Goal: Task Accomplishment & Management: Use online tool/utility

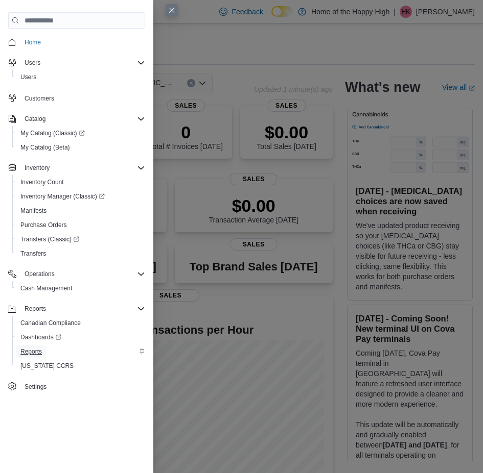
click at [39, 352] on span "Reports" at bounding box center [30, 352] width 21 height 8
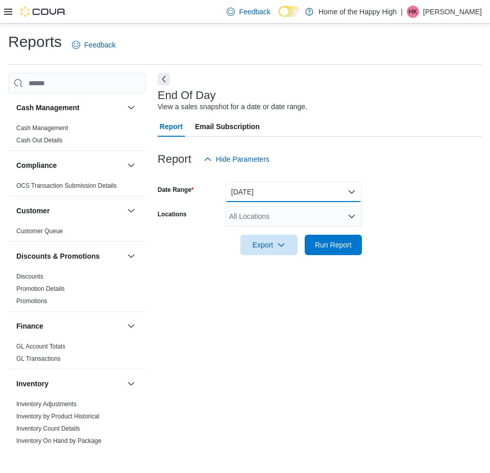
click at [261, 193] on button "[DATE]" at bounding box center [293, 192] width 137 height 20
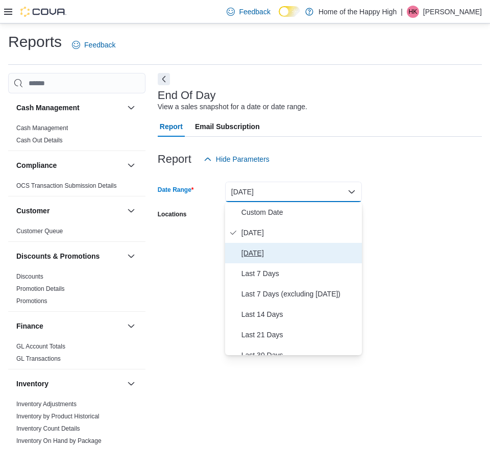
click at [252, 250] on span "[DATE]" at bounding box center [300, 253] width 116 height 12
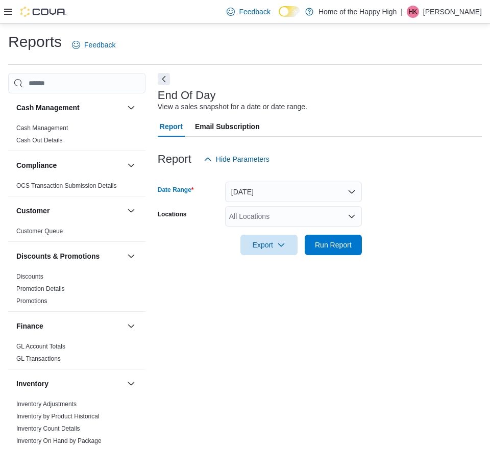
click at [258, 222] on div "All Locations" at bounding box center [293, 216] width 137 height 20
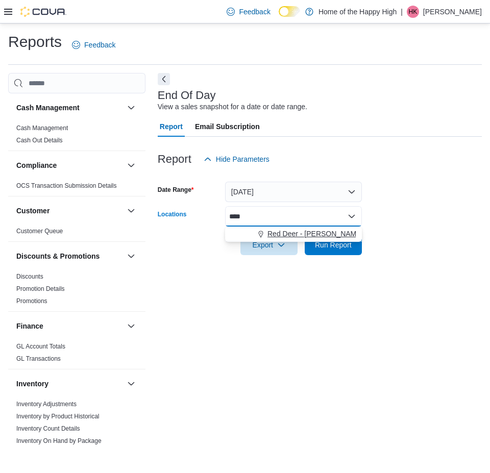
type input "****"
click at [286, 236] on span "Red Deer - [PERSON_NAME][GEOGRAPHIC_DATA] - Fire & Flower" at bounding box center [377, 234] width 219 height 10
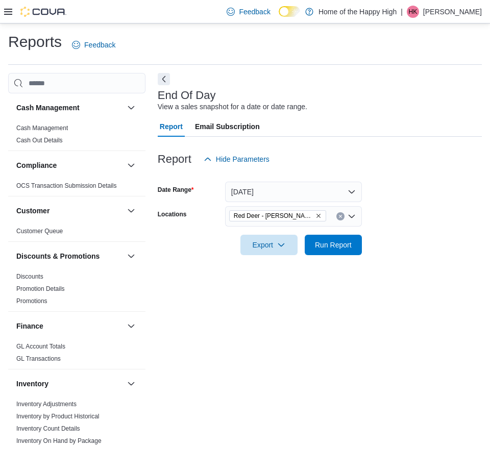
click at [458, 205] on form "Date Range Yesterday Locations Red Deer - Dawson Centre - Fire & Flower Export …" at bounding box center [320, 213] width 324 height 86
click at [339, 244] on span "Run Report" at bounding box center [333, 245] width 37 height 10
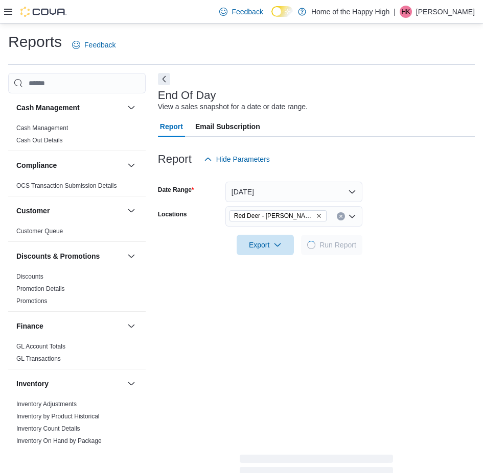
click at [398, 204] on form "Date Range Yesterday Locations Red Deer - Dawson Centre - Fire & Flower Export …" at bounding box center [316, 213] width 317 height 86
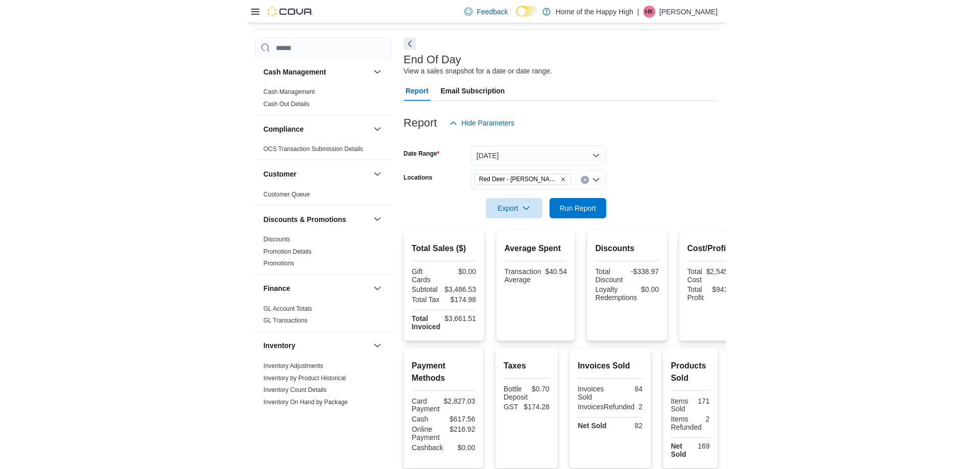
scroll to position [27, 0]
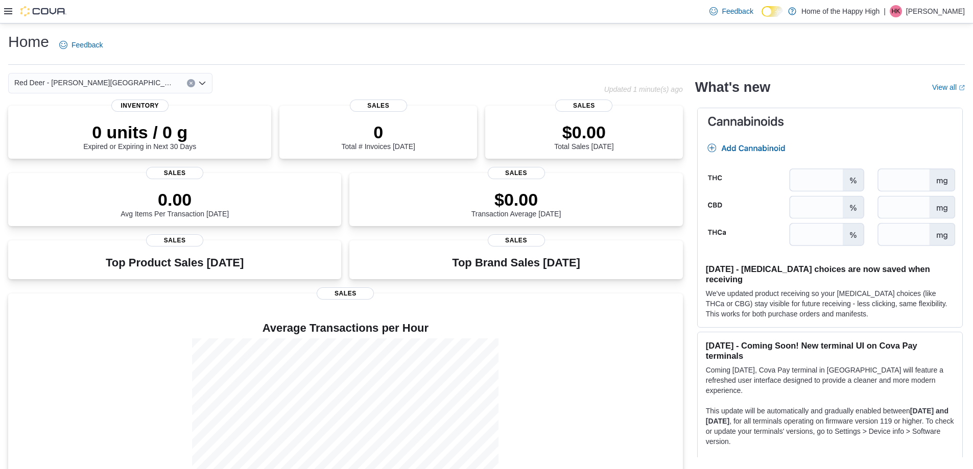
click at [485, 67] on div "Home Feedback Red Deer - Dawson Centre - Fire & Flower Updated 1 minute(s) ago …" at bounding box center [486, 266] width 973 height 487
click at [340, 76] on div "Red Deer - [PERSON_NAME][GEOGRAPHIC_DATA] - Fire & Flower" at bounding box center [306, 83] width 596 height 20
click at [5, 14] on icon at bounding box center [8, 11] width 8 height 6
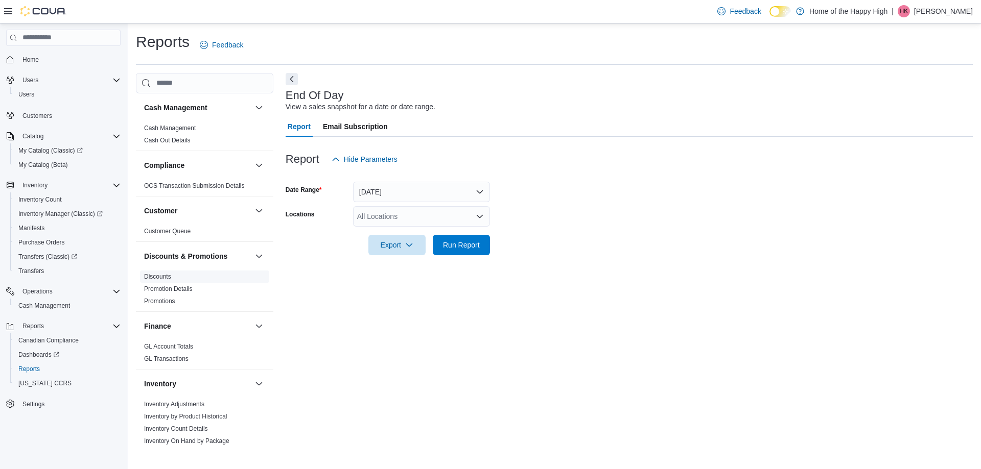
click at [169, 275] on link "Discounts" at bounding box center [157, 276] width 27 height 7
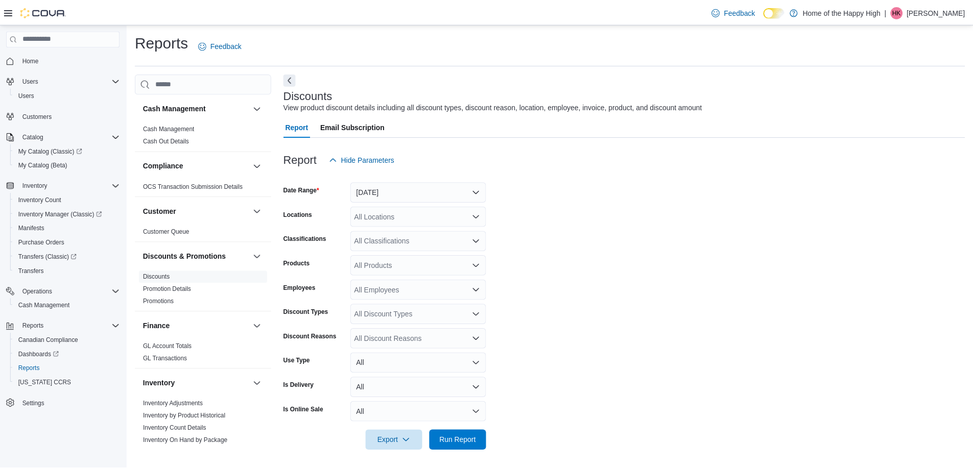
scroll to position [3, 0]
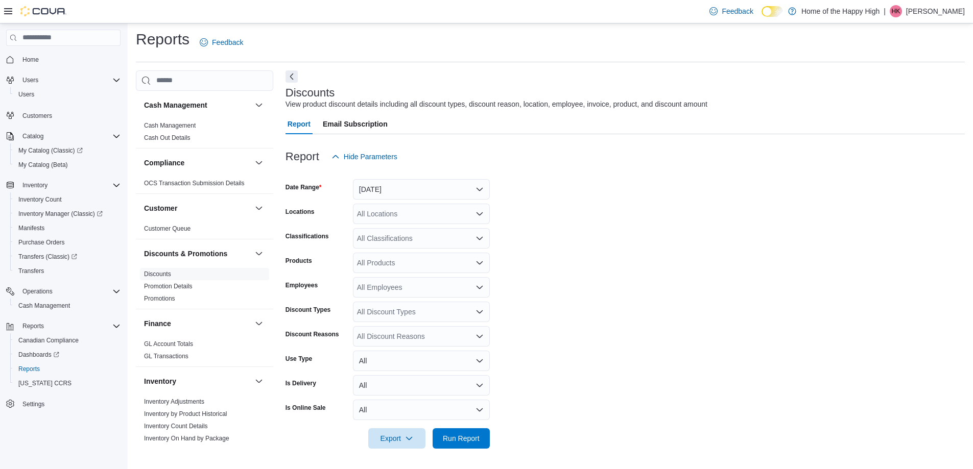
click at [376, 216] on div "All Locations" at bounding box center [421, 214] width 137 height 20
type input "****"
click at [425, 241] on div "All Classifications" at bounding box center [421, 238] width 137 height 20
click at [415, 211] on div "****" at bounding box center [421, 214] width 137 height 20
click at [426, 227] on span "Red Deer - [PERSON_NAME][GEOGRAPHIC_DATA] - Fire & Flower" at bounding box center [504, 231] width 219 height 10
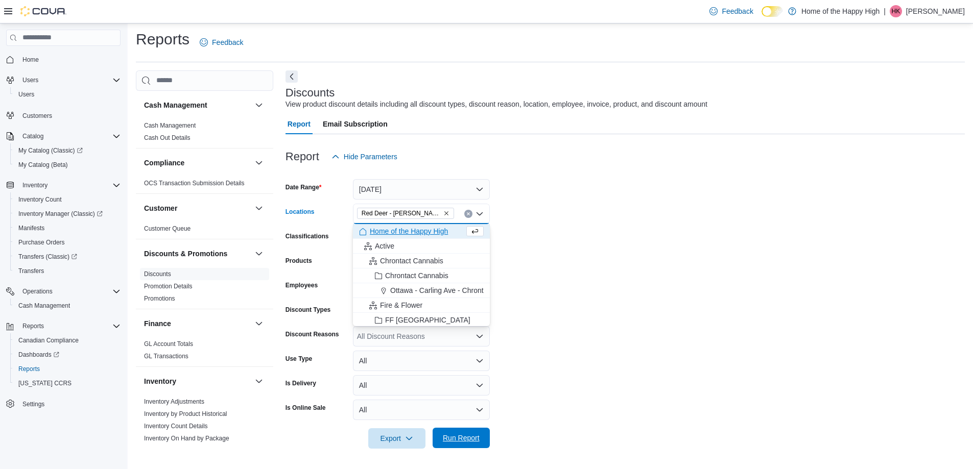
click at [459, 432] on span "Run Report" at bounding box center [461, 438] width 45 height 20
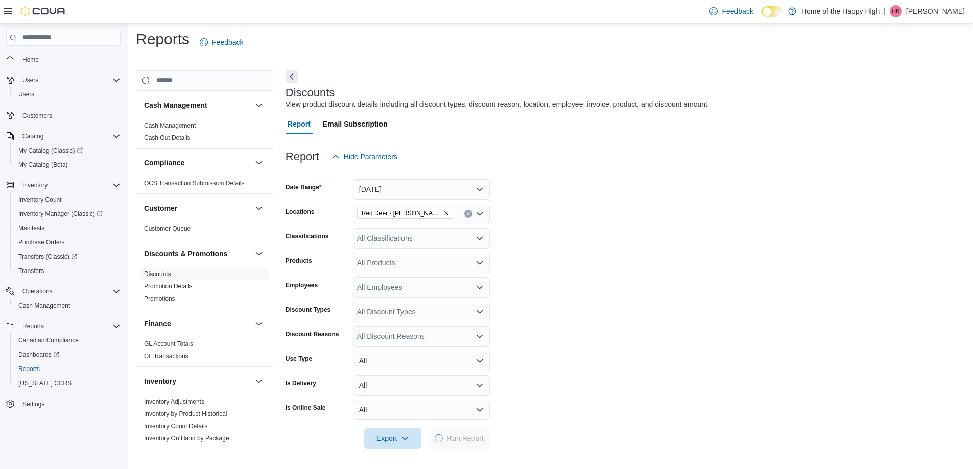
click at [614, 296] on form "Date Range [DATE] Locations Red Deer - [PERSON_NAME] Centre - Fire & Flower Cla…" at bounding box center [625, 308] width 679 height 282
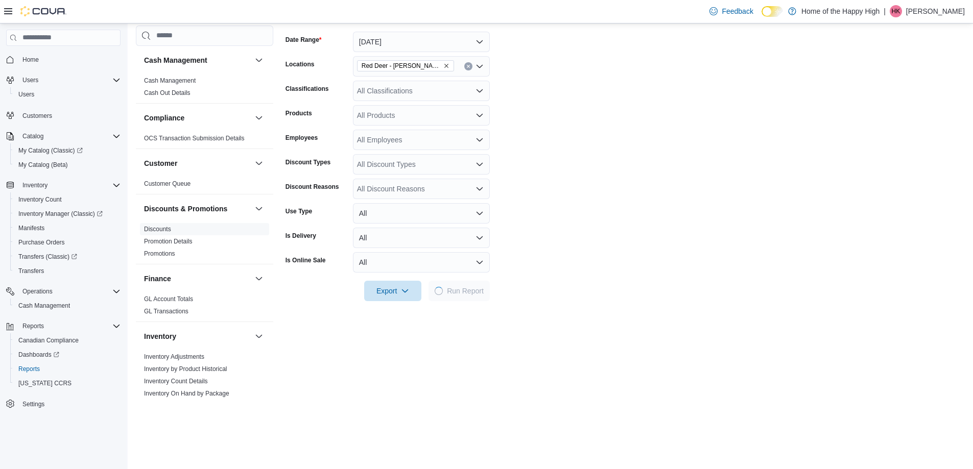
scroll to position [156, 0]
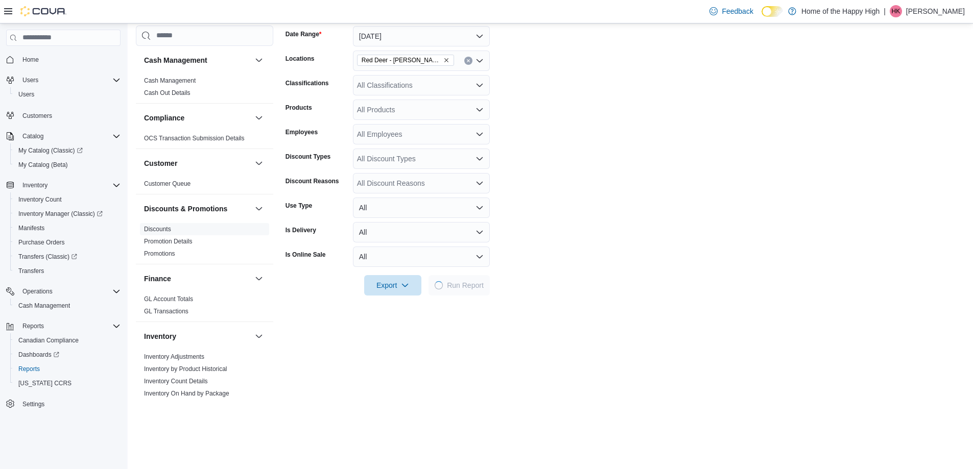
click at [578, 235] on form "Date Range [DATE] Locations Red Deer - [PERSON_NAME] Centre - Fire & Flower Cla…" at bounding box center [625, 155] width 679 height 282
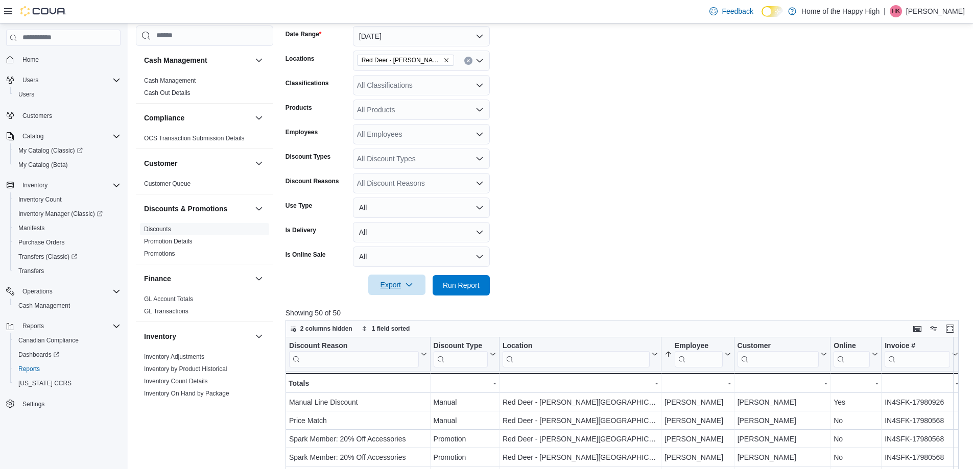
click at [411, 280] on span "Export" at bounding box center [396, 285] width 45 height 20
click at [403, 305] on span "Export to Excel" at bounding box center [398, 306] width 46 height 8
